Goal: Find specific page/section: Find specific page/section

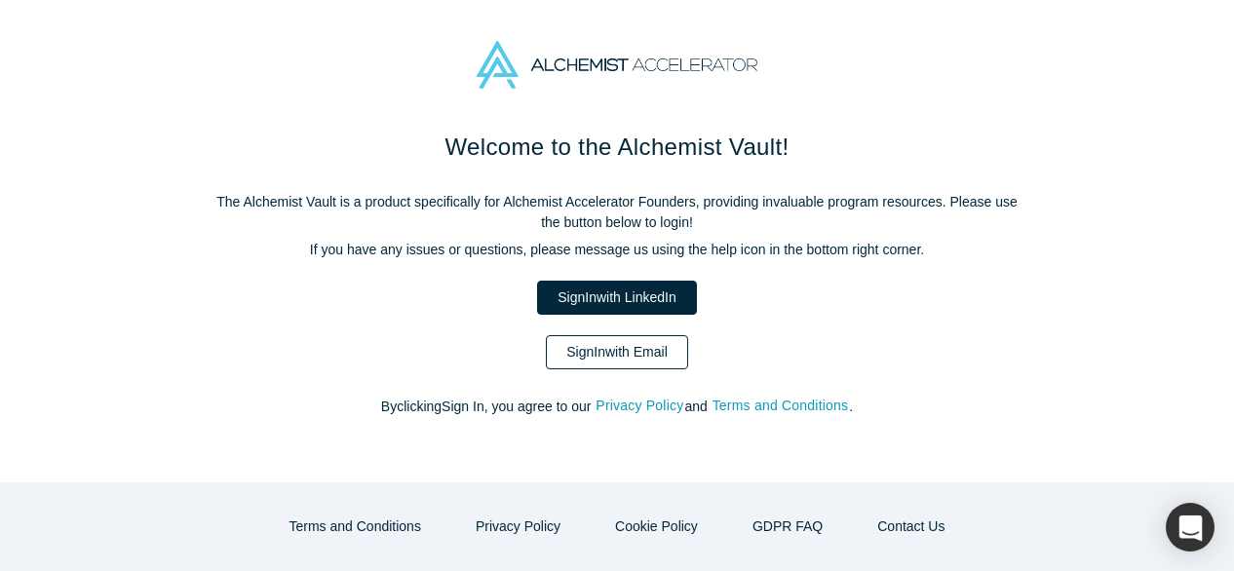
click at [654, 356] on link "Sign In with Email" at bounding box center [617, 352] width 142 height 34
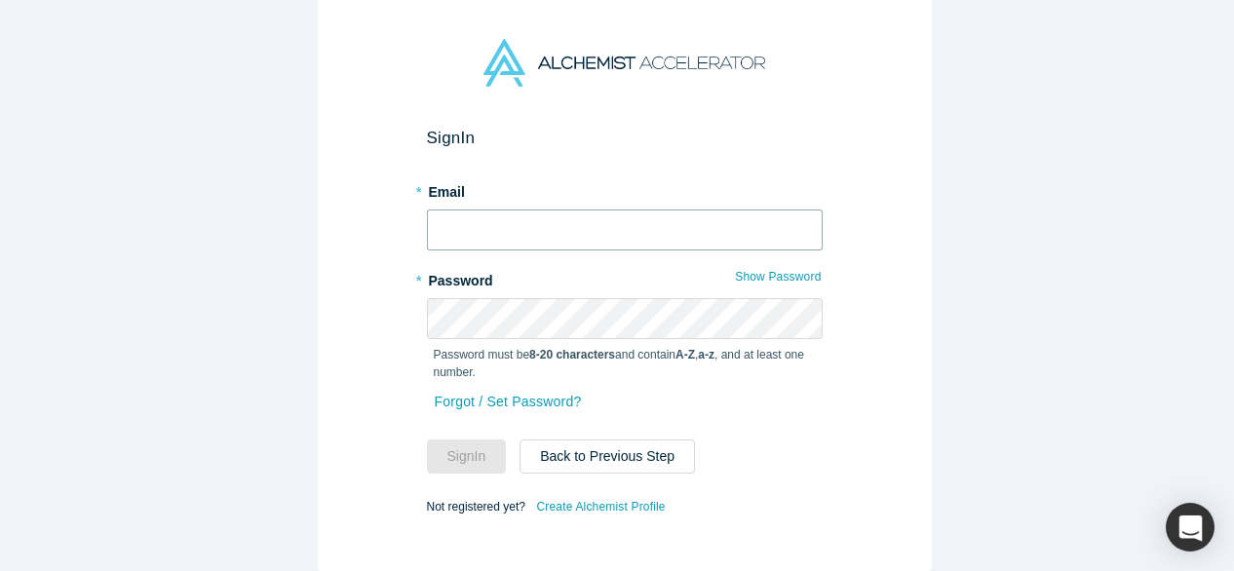
type input "[EMAIL_ADDRESS][DOMAIN_NAME]"
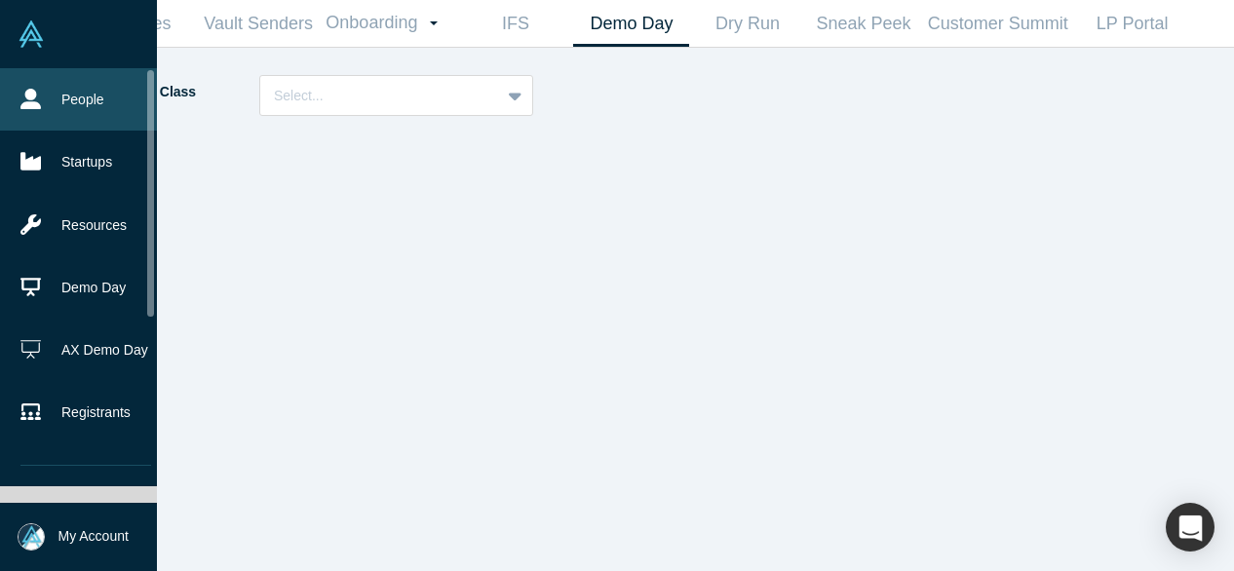
click at [37, 109] on link "People" at bounding box center [86, 99] width 172 height 62
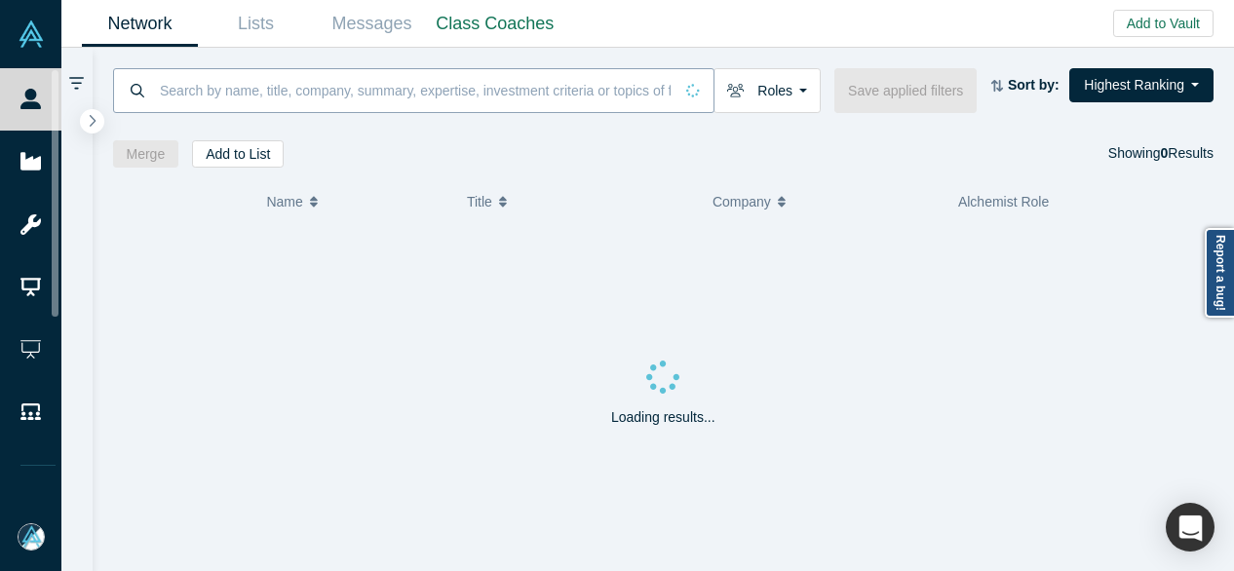
click at [230, 101] on input at bounding box center [415, 90] width 515 height 46
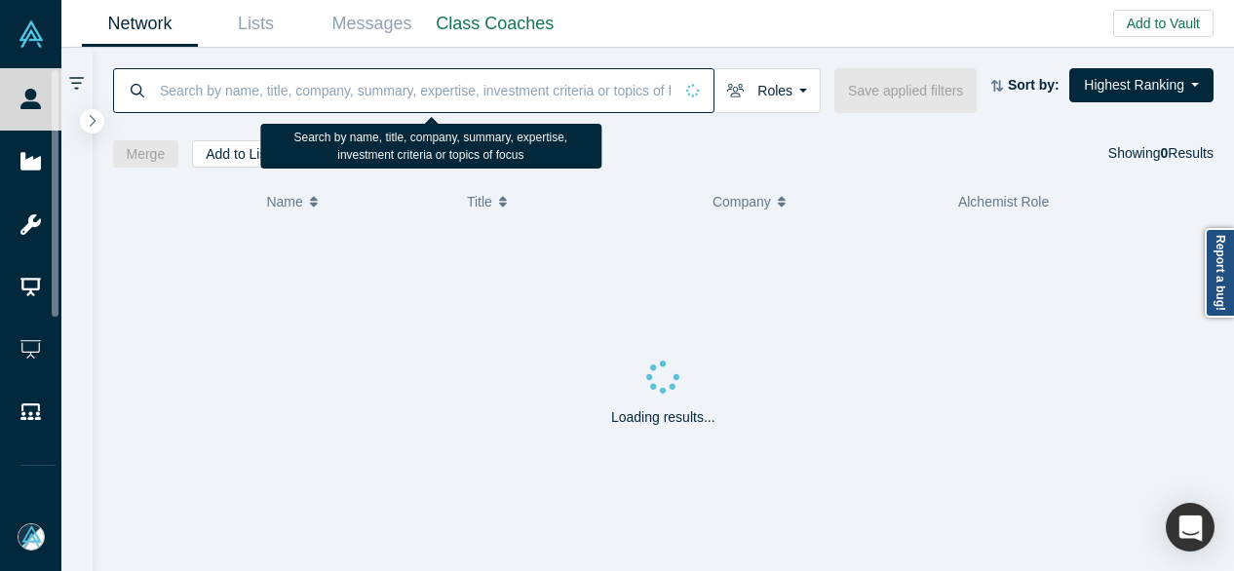
paste input "[PERSON_NAME]"
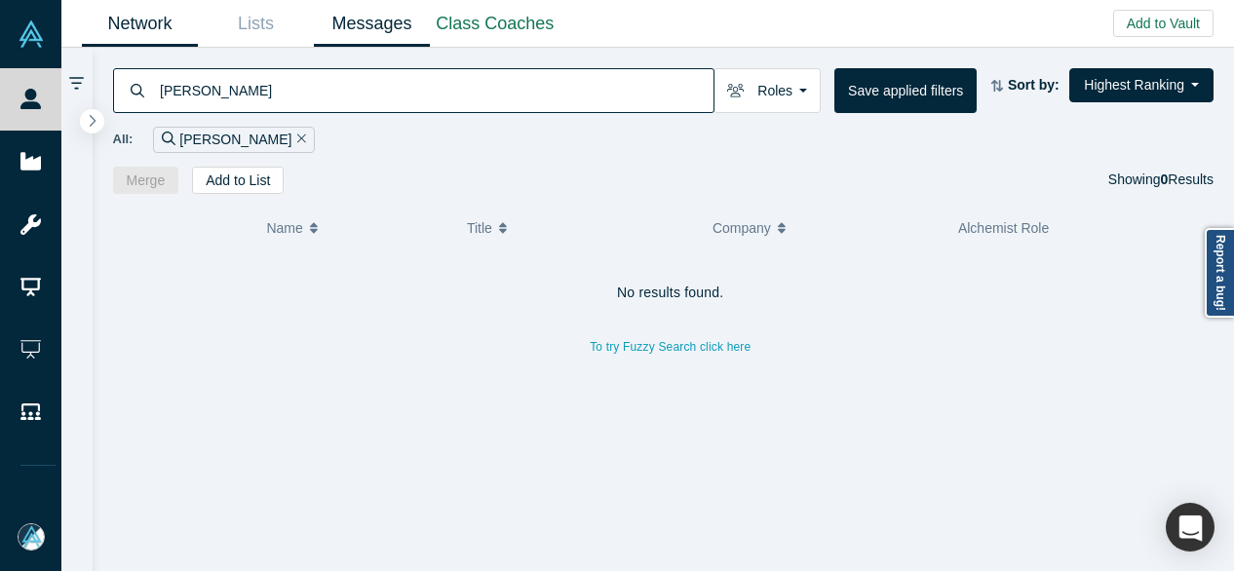
type input "[PERSON_NAME]"
